Goal: Transaction & Acquisition: Book appointment/travel/reservation

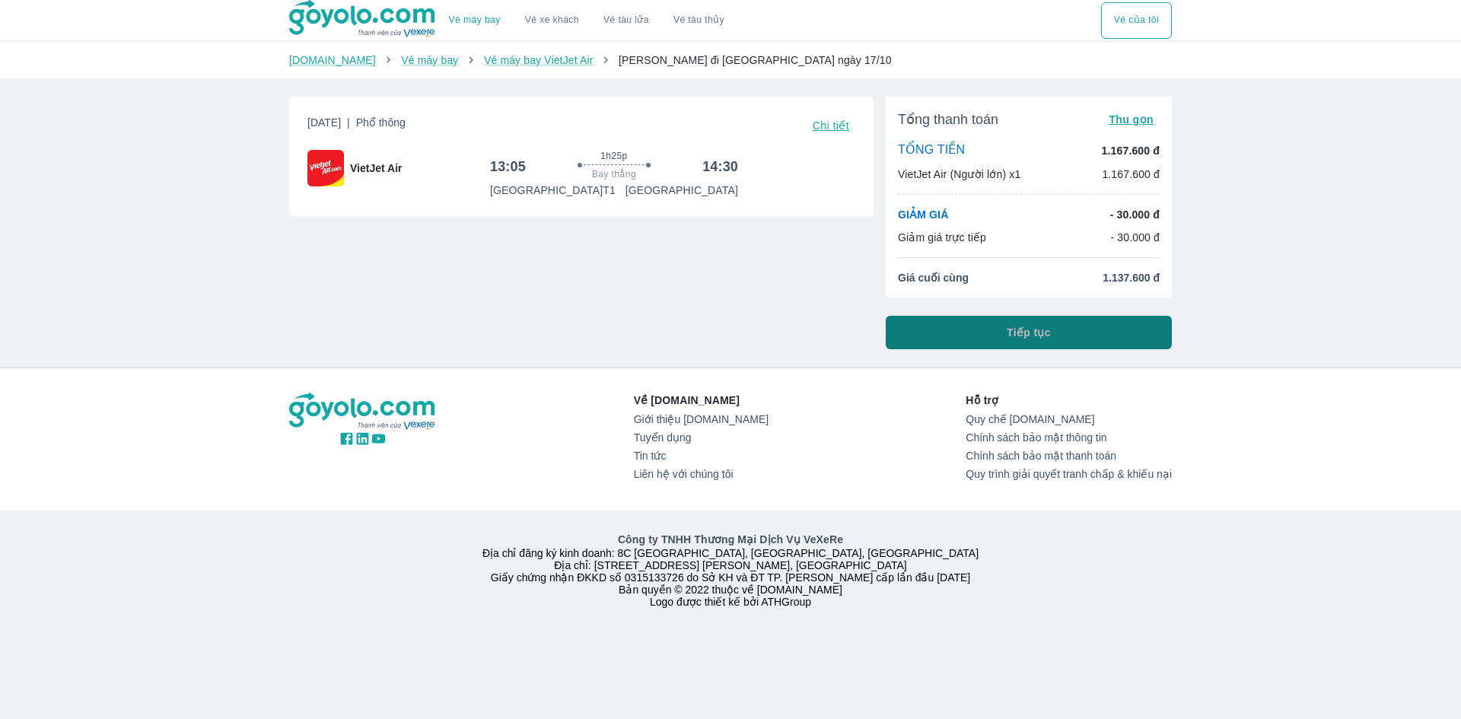
click at [1016, 345] on button "Tiếp tục" at bounding box center [1029, 332] width 286 height 33
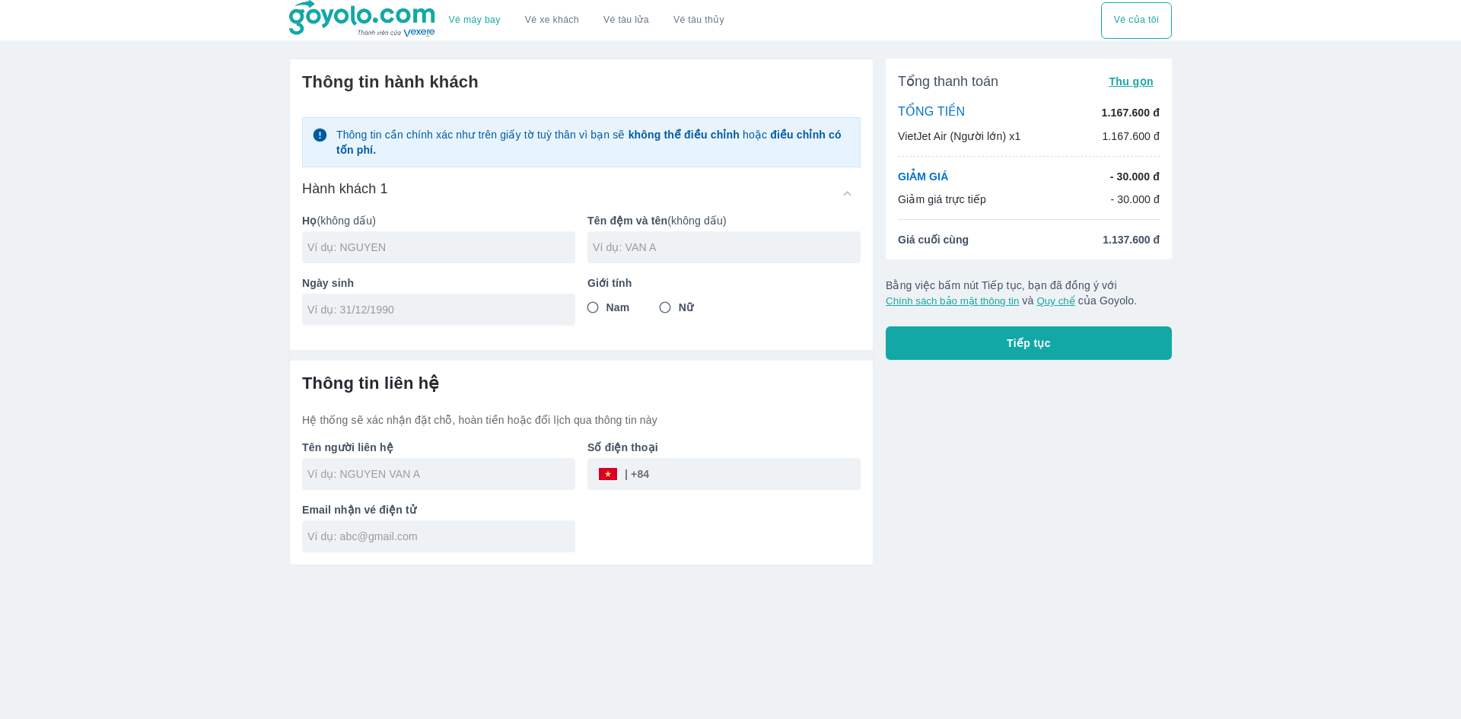
click at [399, 479] on input "text" at bounding box center [441, 474] width 268 height 15
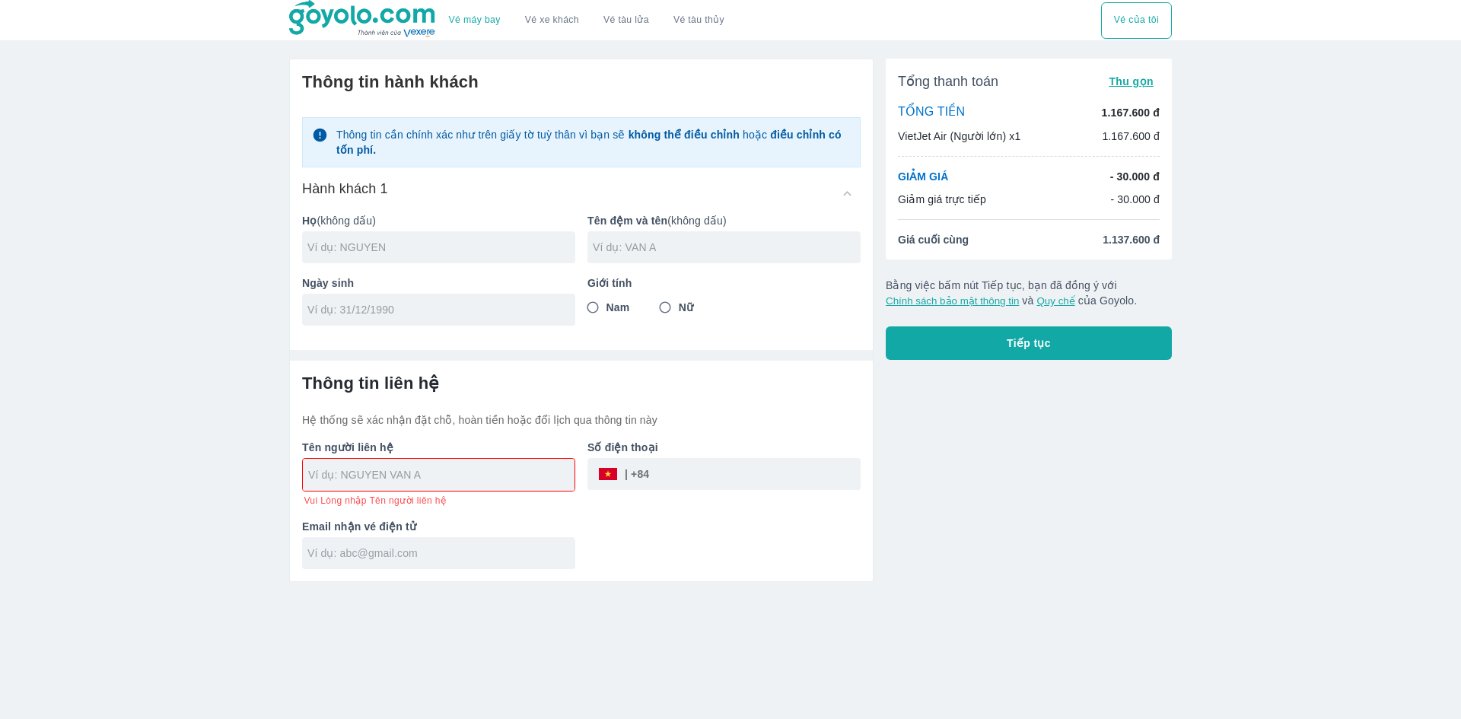
click at [438, 533] on div "Email nhận vé điện tử" at bounding box center [432, 538] width 285 height 62
click at [677, 375] on h6 "Thông tin liên hệ" at bounding box center [581, 383] width 559 height 21
click at [664, 253] on input "text" at bounding box center [727, 247] width 268 height 15
click at [806, 281] on div "Giới tính Nam Nữ" at bounding box center [717, 294] width 285 height 62
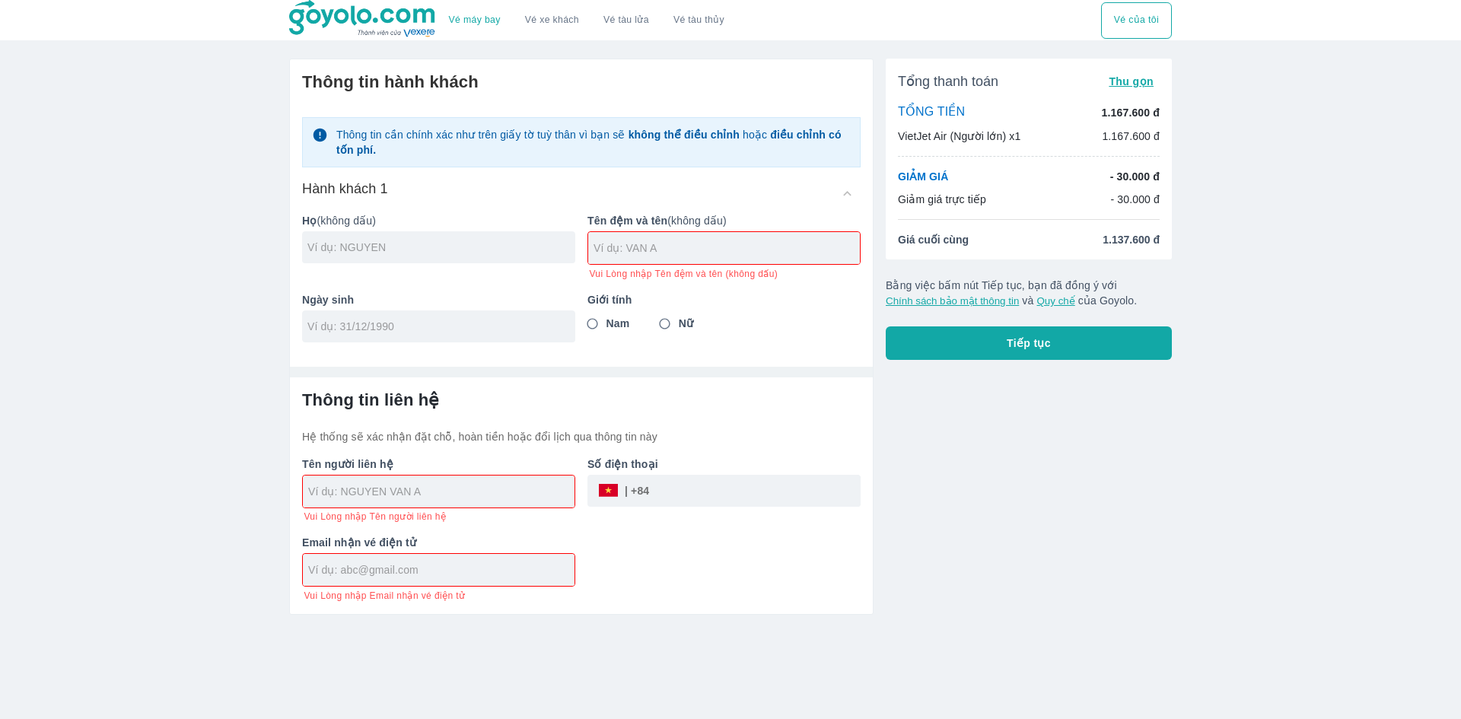
click at [728, 355] on div "Thông tin hành khách Thông tin cần chính xác như trên giấy tờ tuỳ thân vì bạn s…" at bounding box center [581, 206] width 583 height 295
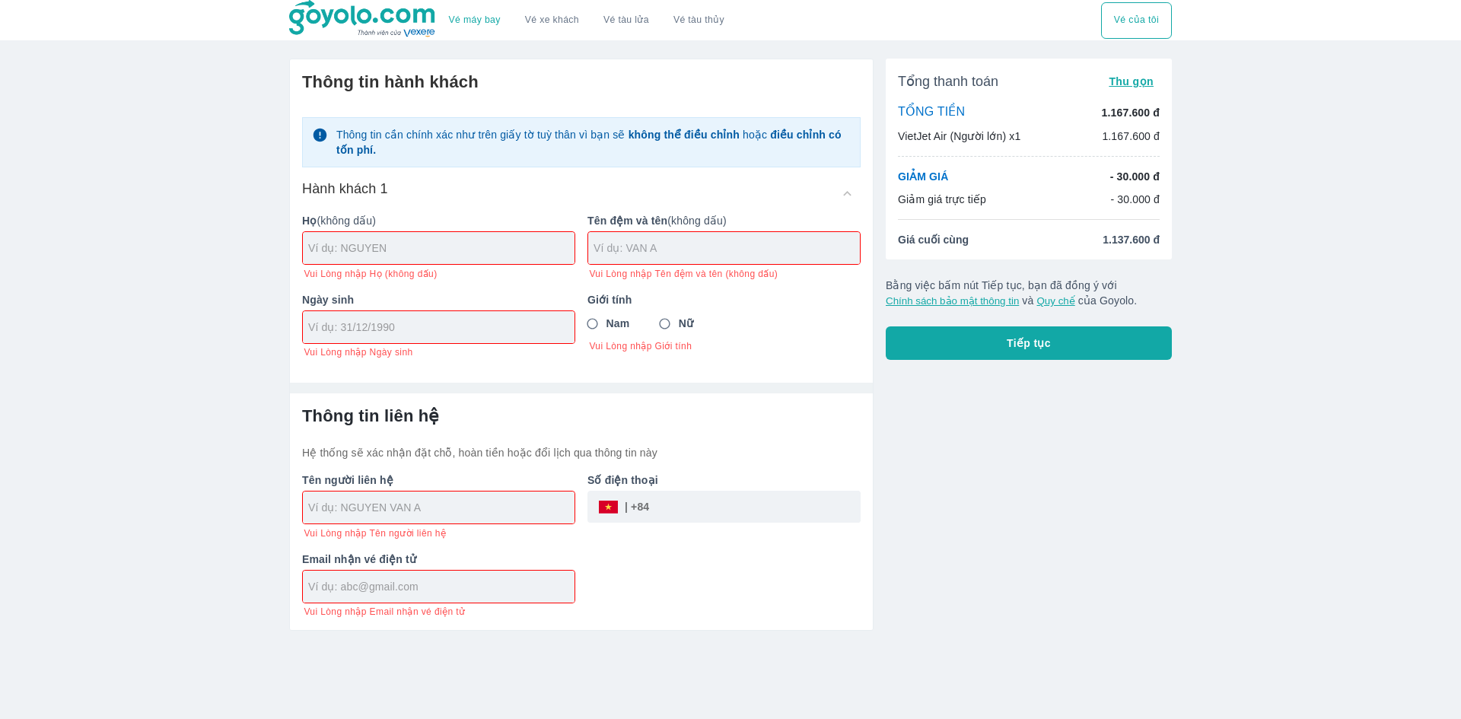
click at [687, 253] on input "text" at bounding box center [727, 248] width 266 height 15
drag, startPoint x: 1021, startPoint y: 230, endPoint x: 954, endPoint y: 228, distance: 67.0
click at [970, 232] on div "Tổng thanh toán Thu gọn TỔNG TIỀN 1.167.600 đ VietJet Air (Người lớn) x1 1.167.…" at bounding box center [1029, 159] width 286 height 201
